Goal: Task Accomplishment & Management: Use online tool/utility

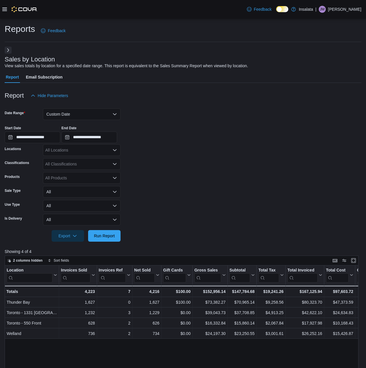
scroll to position [29, 0]
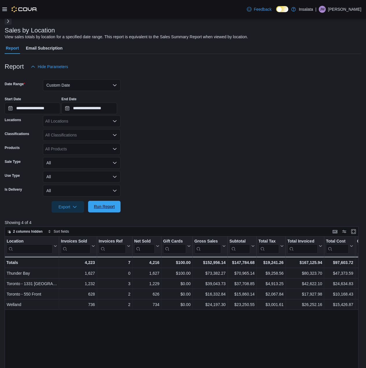
click at [107, 205] on span "Run Report" at bounding box center [104, 207] width 21 height 6
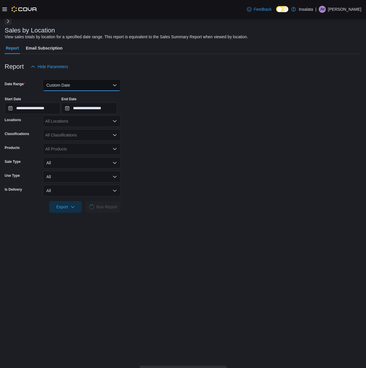
click at [94, 81] on button "Custom Date" at bounding box center [82, 85] width 78 height 12
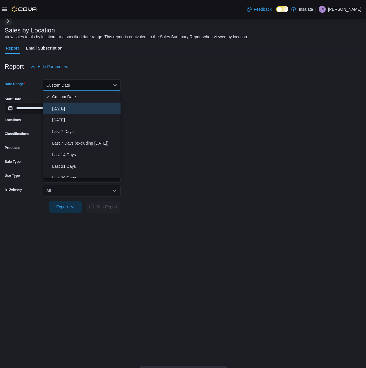
click at [65, 113] on button "[DATE]" at bounding box center [82, 109] width 78 height 12
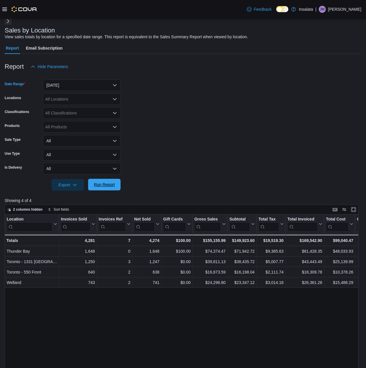
click at [107, 185] on span "Run Report" at bounding box center [104, 185] width 21 height 6
click at [86, 82] on button "[DATE]" at bounding box center [82, 85] width 78 height 12
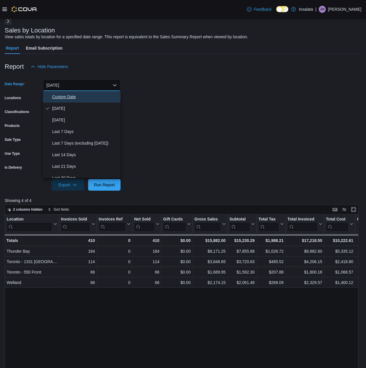
click at [82, 97] on span "Custom Date" at bounding box center [85, 96] width 66 height 7
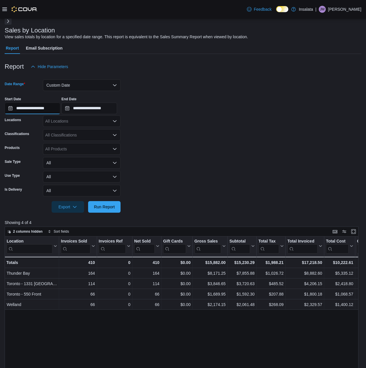
click at [47, 112] on input "**********" at bounding box center [33, 109] width 56 height 12
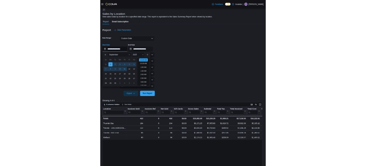
scroll to position [18, 0]
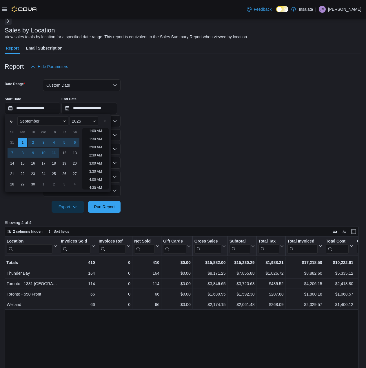
click at [168, 107] on div "**********" at bounding box center [183, 103] width 357 height 22
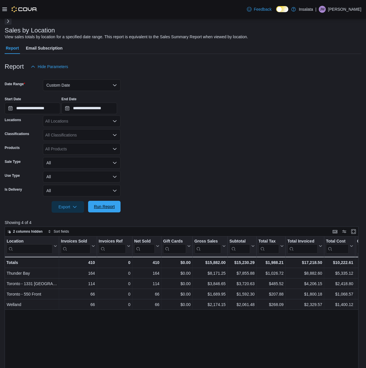
click at [115, 205] on span "Run Report" at bounding box center [105, 207] width 26 height 12
click at [111, 208] on span "Run Report" at bounding box center [104, 207] width 21 height 6
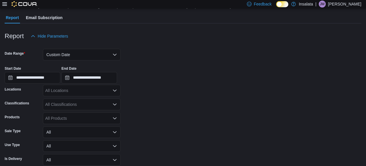
scroll to position [29, 0]
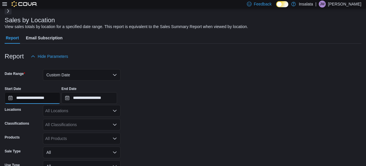
click at [30, 99] on input "**********" at bounding box center [33, 98] width 56 height 12
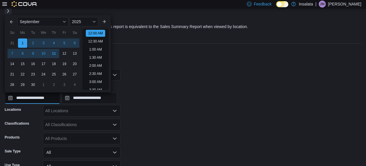
scroll to position [18, 0]
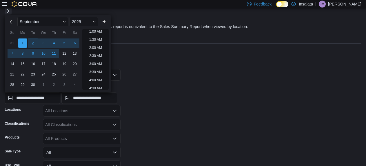
click at [34, 45] on div "2" at bounding box center [33, 43] width 10 height 10
type input "**********"
click at [145, 59] on div "Report Hide Parameters" at bounding box center [183, 57] width 357 height 12
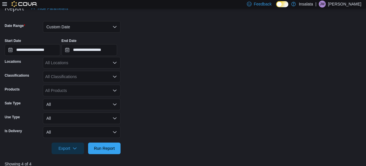
scroll to position [116, 0]
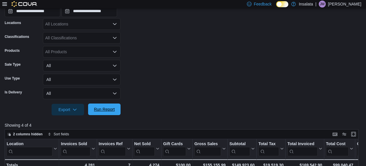
click at [111, 114] on span "Run Report" at bounding box center [105, 110] width 26 height 12
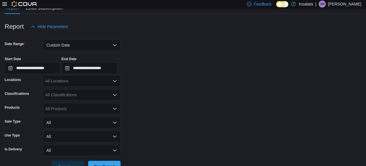
scroll to position [58, 0]
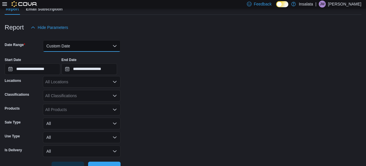
click at [61, 43] on button "Custom Date" at bounding box center [82, 46] width 78 height 12
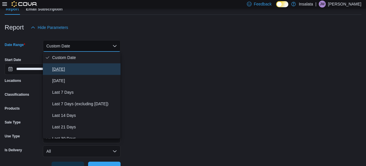
click at [60, 66] on span "[DATE]" at bounding box center [85, 69] width 66 height 7
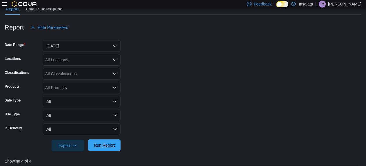
drag, startPoint x: 100, startPoint y: 143, endPoint x: 104, endPoint y: 142, distance: 4.1
click at [101, 143] on span "Run Report" at bounding box center [104, 146] width 21 height 6
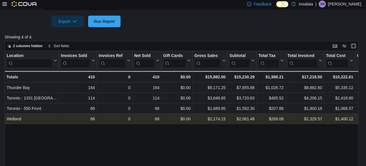
scroll to position [195, 0]
